Goal: Information Seeking & Learning: Understand process/instructions

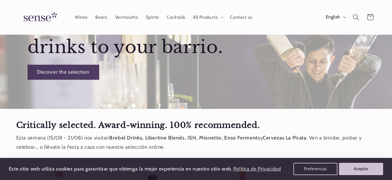
scroll to position [116, 0]
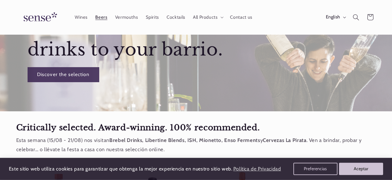
click at [99, 21] on link "Beers" at bounding box center [101, 16] width 20 height 13
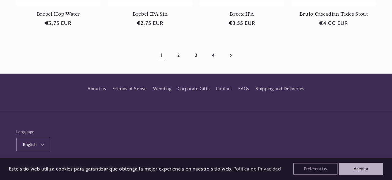
scroll to position [644, 0]
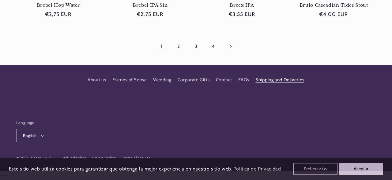
click at [281, 78] on link "Shipping and Deliveries" at bounding box center [279, 79] width 49 height 11
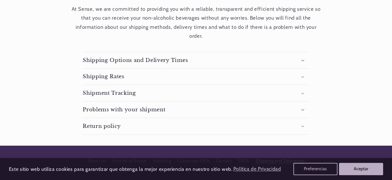
scroll to position [129, 0]
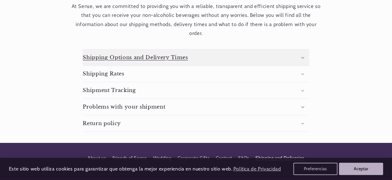
click at [242, 54] on summary "Shipping Options and Delivery Times" at bounding box center [196, 57] width 226 height 16
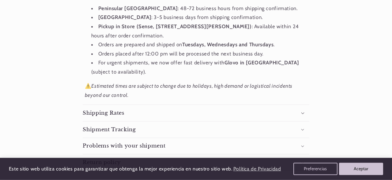
scroll to position [214, 0]
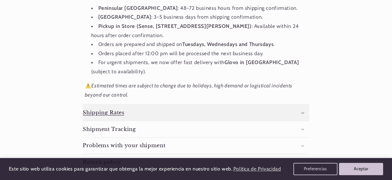
click at [199, 107] on summary "Shipping Rates" at bounding box center [196, 112] width 226 height 16
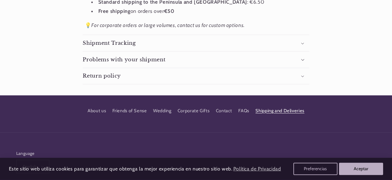
scroll to position [368, 0]
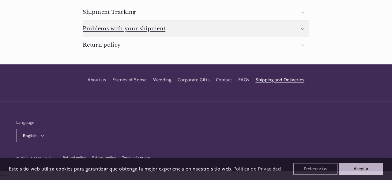
click at [205, 21] on summary "Problems with your shipment" at bounding box center [196, 28] width 226 height 16
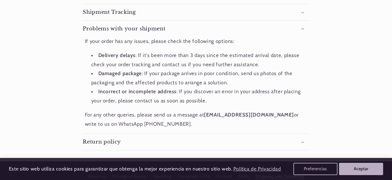
scroll to position [0, 0]
